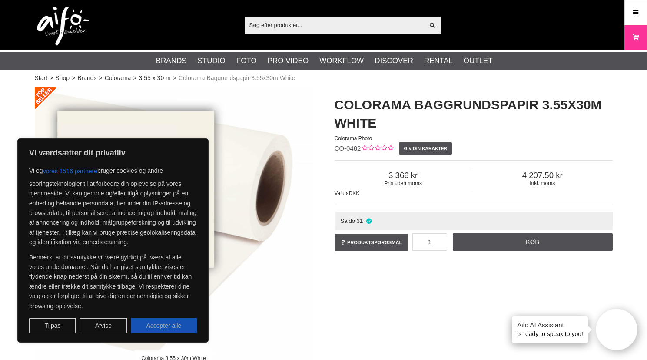
click at [157, 330] on button "Accepter alle" at bounding box center [164, 325] width 66 height 16
checkbox input "true"
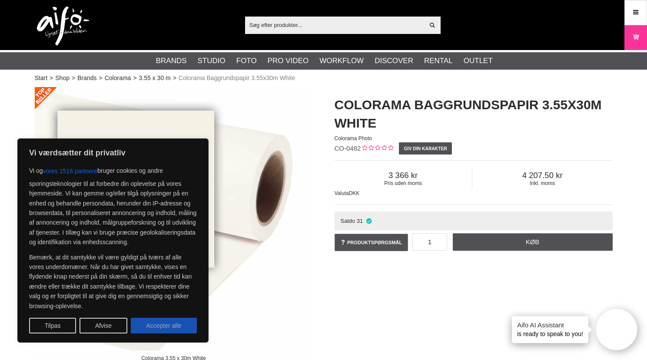
checkbox input "true"
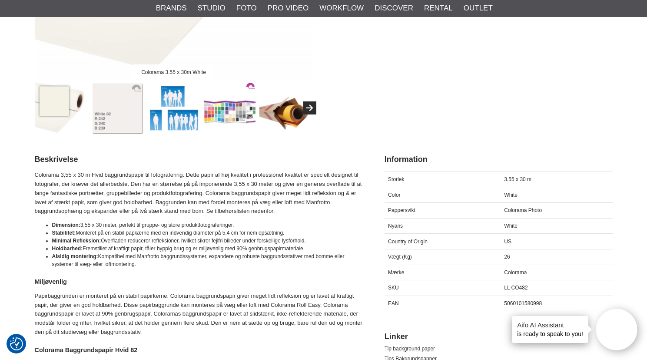
scroll to position [288, 0]
